Goal: Task Accomplishment & Management: Use online tool/utility

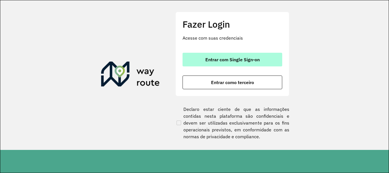
click at [203, 60] on button "Entrar com Single Sign-on" at bounding box center [232, 60] width 100 height 14
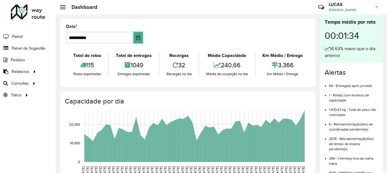
click at [136, 36] on icon "Choose Date" at bounding box center [138, 37] width 5 height 5
click at [177, 29] on formly-group "**********" at bounding box center [188, 35] width 251 height 23
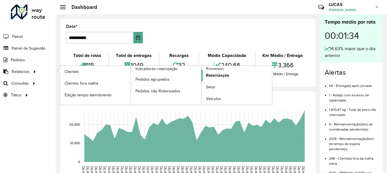
click at [220, 73] on span "Roteirização" at bounding box center [217, 75] width 23 height 6
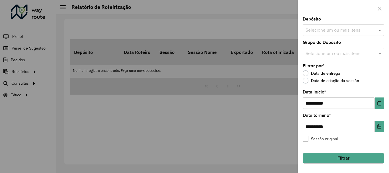
click at [378, 30] on span at bounding box center [380, 30] width 7 height 7
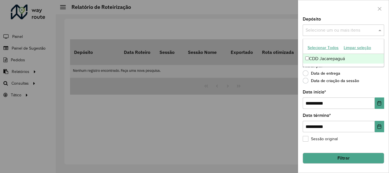
click at [345, 59] on div "CDD Jacarepaguá" at bounding box center [343, 59] width 81 height 10
click at [382, 71] on div "Filtrar por * Data de entrega Data de criação da sessão" at bounding box center [342, 75] width 81 height 22
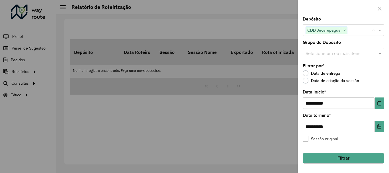
click at [371, 55] on input "text" at bounding box center [340, 53] width 73 height 7
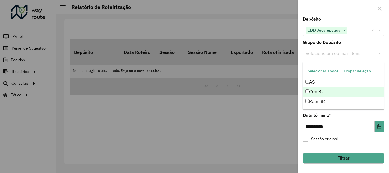
drag, startPoint x: 323, startPoint y: 92, endPoint x: 323, endPoint y: 83, distance: 8.5
click at [323, 90] on div "Geo RJ" at bounding box center [343, 92] width 81 height 10
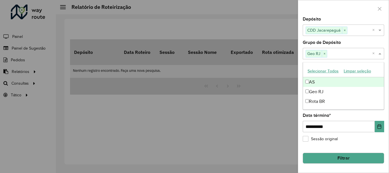
click at [335, 42] on label "Grupo de Depósito" at bounding box center [321, 42] width 38 height 7
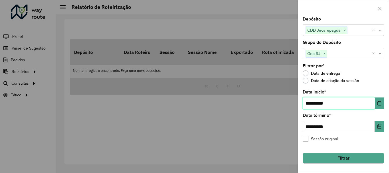
drag, startPoint x: 311, startPoint y: 102, endPoint x: 304, endPoint y: 103, distance: 6.6
click at [304, 103] on input "**********" at bounding box center [338, 102] width 72 height 11
type input "**********"
click at [367, 158] on button "Filtrar" at bounding box center [342, 157] width 81 height 11
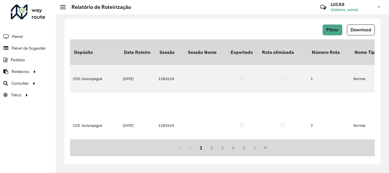
click at [297, 167] on div "Filtrar Download Depósito Data Roteiro Sessão Sessão Nome Exportado Rota otimiz…" at bounding box center [222, 93] width 333 height 158
click at [370, 31] on span "Download" at bounding box center [360, 29] width 20 height 5
